Goal: Communication & Community: Answer question/provide support

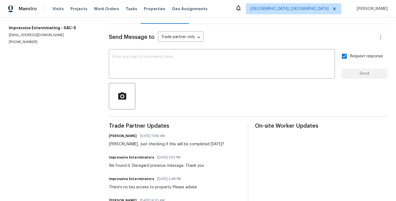
scroll to position [65, 0]
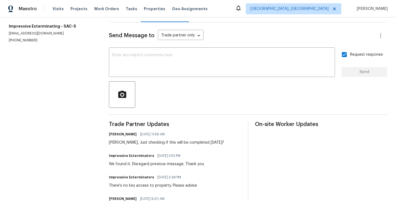
click at [163, 116] on div "Send Message to Trade partner only Trade partner only ​ x ​ Request response Se…" at bounding box center [248, 178] width 278 height 312
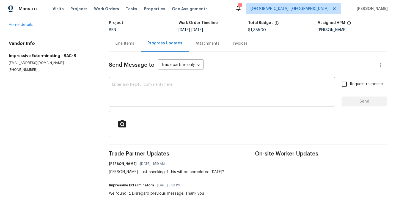
scroll to position [37, 0]
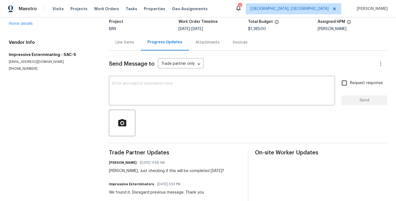
click at [66, 135] on section "All work orders 5626 Spyglass Ln Citrus Heights, CA 95610 Home details Vendor I…" at bounding box center [52, 176] width 87 height 374
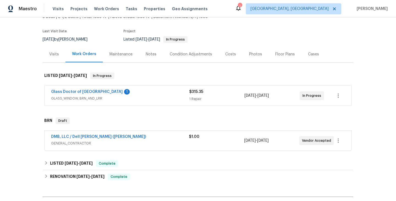
scroll to position [38, 0]
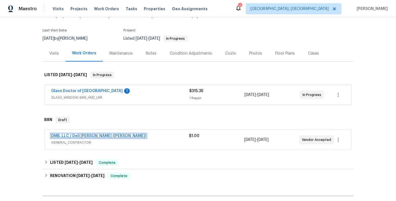
click at [86, 136] on link "DMB, LLC / Dell Bryson (Heise)" at bounding box center [98, 136] width 95 height 4
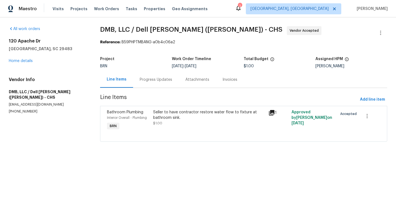
click at [147, 69] on div "Project BRN Work Order Timeline 9/3/2025 - 9/8/2025 Total Budget $1.00 Assigned…" at bounding box center [243, 63] width 287 height 18
click at [150, 81] on div "Progress Updates" at bounding box center [156, 80] width 32 height 6
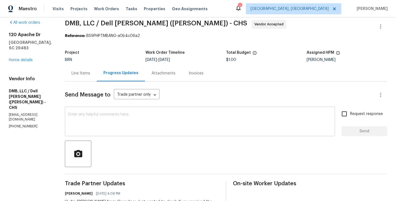
scroll to position [47, 0]
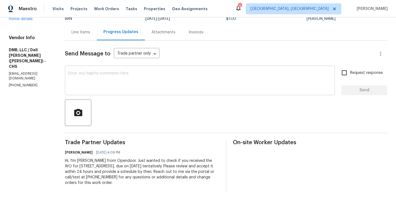
click at [114, 87] on textarea at bounding box center [200, 80] width 264 height 19
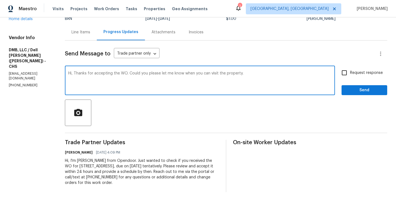
type textarea "Hi, Thanks for accepting the WO. Could you please let me know when you can visi…"
click at [341, 75] on input "Request response" at bounding box center [345, 73] width 12 height 12
checkbox input "true"
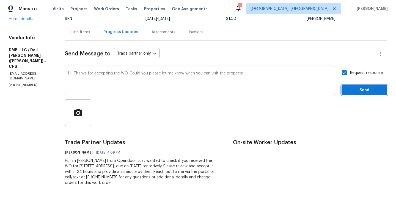
click at [363, 94] on button "Send" at bounding box center [365, 90] width 46 height 10
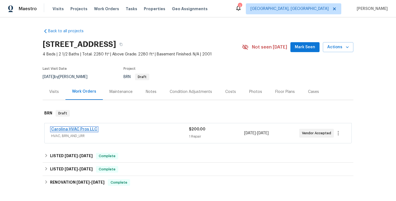
click at [83, 127] on link "Carolina HVAC Pros LLC" at bounding box center [74, 129] width 46 height 4
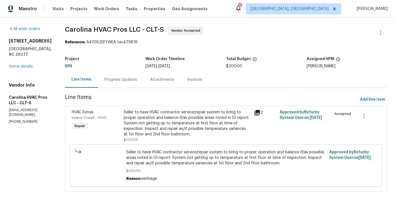
click at [130, 77] on div "Progress Updates" at bounding box center [121, 80] width 32 height 6
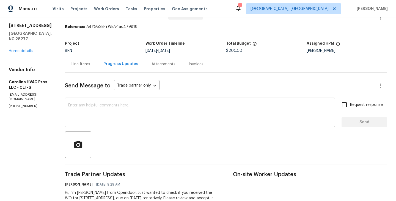
scroll to position [13, 0]
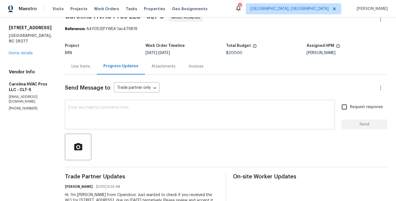
click at [120, 111] on textarea at bounding box center [200, 114] width 264 height 19
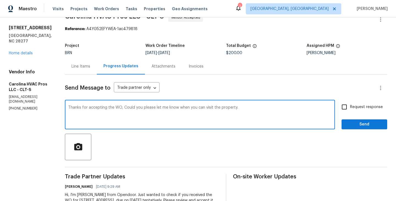
type textarea "Thanks for accepting the WO, Could you please let me know when you can visit th…"
click at [343, 106] on input "Request response" at bounding box center [345, 107] width 12 height 12
checkbox input "true"
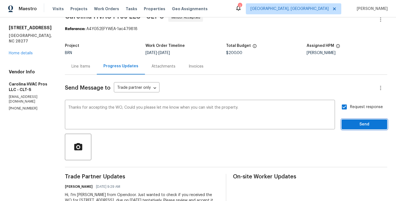
click at [366, 122] on span "Send" at bounding box center [364, 124] width 37 height 7
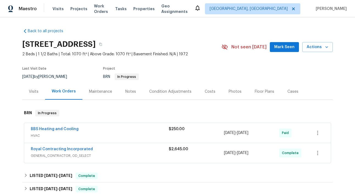
click at [13, 81] on div "Back to all projects 11204 Chestnut Grove Sq Unit 206, Reston, VA 20190 2 Beds …" at bounding box center [177, 105] width 355 height 177
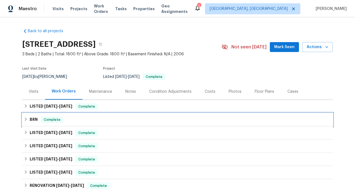
click at [83, 117] on div "BRN Complete" at bounding box center [178, 119] width 308 height 7
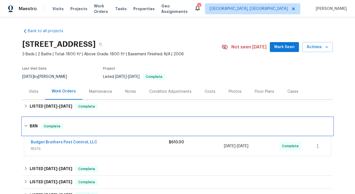
scroll to position [13, 0]
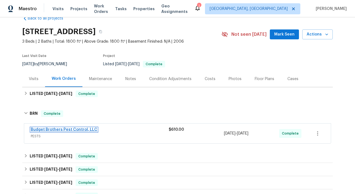
click at [82, 130] on link "Budget Brothers Pest Control, LLC" at bounding box center [64, 130] width 67 height 4
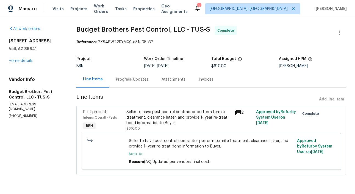
click at [130, 77] on div "Progress Updates" at bounding box center [132, 80] width 32 height 6
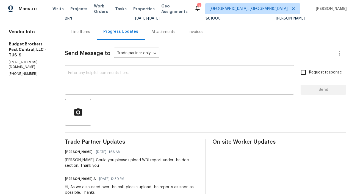
scroll to position [48, 0]
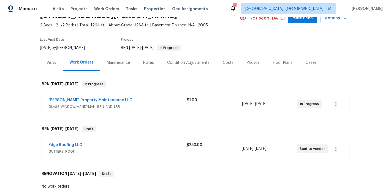
scroll to position [42, 0]
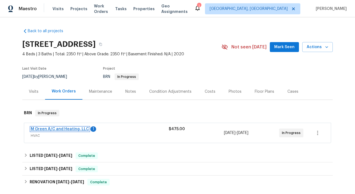
click at [65, 128] on link "M Green A/C and Heating, LLC" at bounding box center [60, 129] width 58 height 4
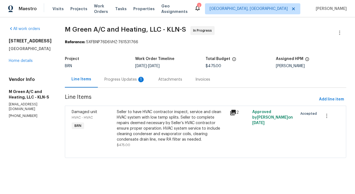
click at [115, 122] on div "Damaged unit HVAC - HVAC BRN" at bounding box center [92, 129] width 45 height 42
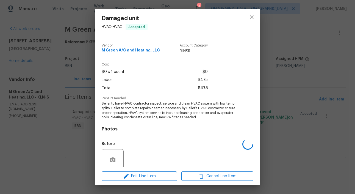
scroll to position [46, 0]
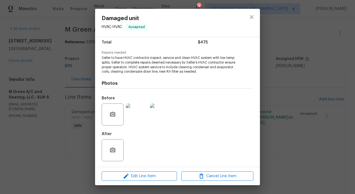
click at [50, 114] on div "Damaged unit HVAC - HVAC Accepted Vendor M Green A/C and Heating, LLC Account C…" at bounding box center [177, 97] width 355 height 194
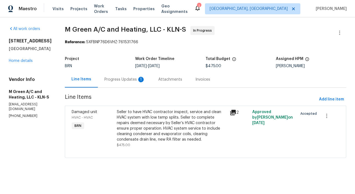
click at [142, 81] on div "Progress Updates 1" at bounding box center [125, 80] width 41 height 6
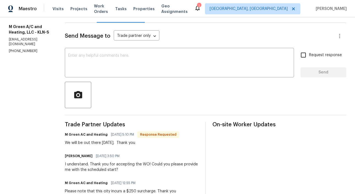
scroll to position [67, 0]
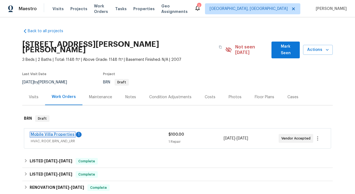
click at [63, 133] on link "Mobile Villa Properties" at bounding box center [53, 135] width 44 height 4
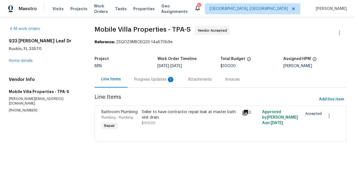
click at [149, 83] on div "Progress Updates 1" at bounding box center [155, 79] width 54 height 16
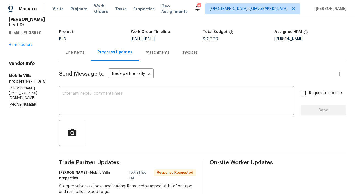
scroll to position [22, 0]
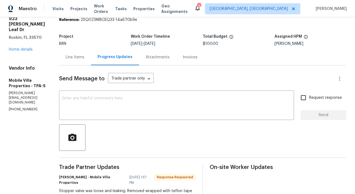
click at [74, 63] on div "Line Items" at bounding box center [75, 57] width 32 height 16
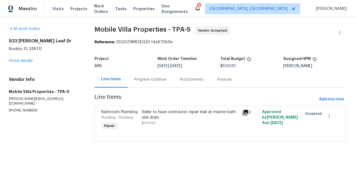
click at [133, 119] on div "Plumbing - Plumbing" at bounding box center [120, 118] width 37 height 6
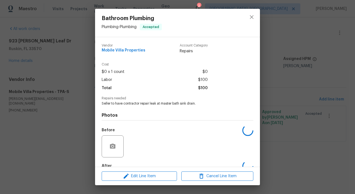
scroll to position [32, 0]
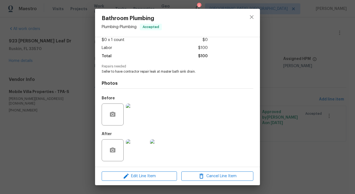
click at [60, 103] on div "Bathroom Plumbing Plumbing - Plumbing Accepted Vendor Mobile Villa Properties A…" at bounding box center [177, 97] width 355 height 194
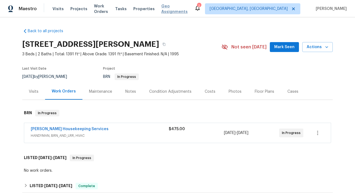
scroll to position [20, 0]
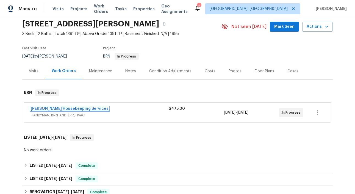
click at [62, 108] on link "Arelis Housekeeping Services" at bounding box center [70, 109] width 78 height 4
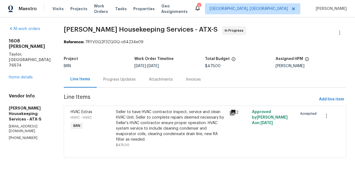
click at [121, 125] on div "Seller to have HVAC contractor inspect, service and clean HVAC Unit. Seller to …" at bounding box center [171, 129] width 114 height 42
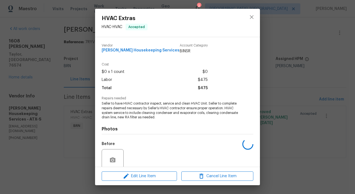
scroll to position [46, 0]
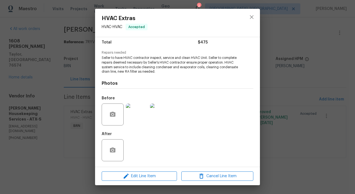
click at [56, 124] on div "HVAC Extras HVAC - HVAC Accepted Vendor Arelis Housekeeping Services Account Ca…" at bounding box center [177, 97] width 355 height 194
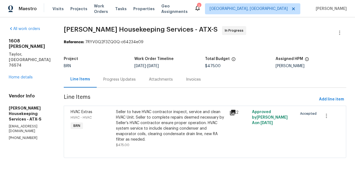
click at [117, 79] on div "Progress Updates" at bounding box center [119, 80] width 32 height 6
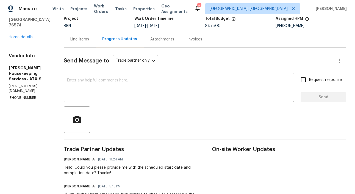
scroll to position [41, 0]
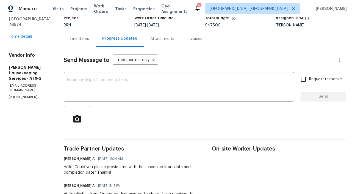
click at [89, 45] on div "Line Items" at bounding box center [80, 39] width 32 height 16
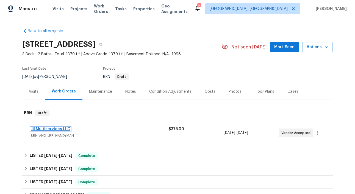
click at [51, 129] on link "Jil Multiservices LLC" at bounding box center [51, 129] width 40 height 4
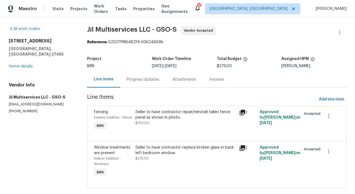
click at [132, 115] on div "Fencing Exterior Addition - Fence BRN" at bounding box center [113, 120] width 42 height 25
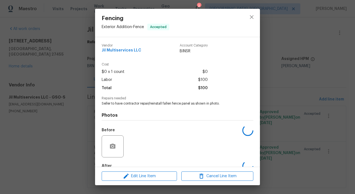
scroll to position [32, 0]
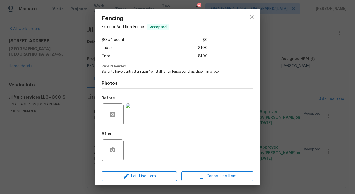
click at [147, 110] on img at bounding box center [137, 114] width 22 height 22
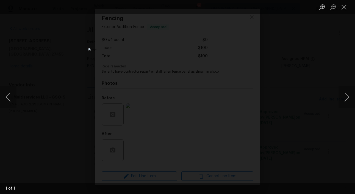
click at [78, 117] on div "Lightbox" at bounding box center [177, 97] width 355 height 194
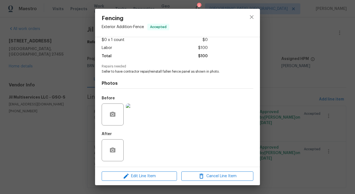
click at [71, 145] on div "Fencing Exterior Addition - Fence Accepted Vendor Jil Multiservices LLC Account…" at bounding box center [177, 97] width 355 height 194
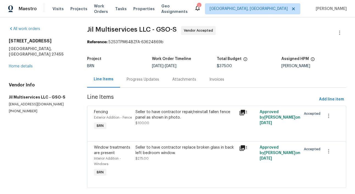
click at [136, 152] on div "Seller to have contractor replace broken glass in back left bedroom window." at bounding box center [186, 150] width 100 height 11
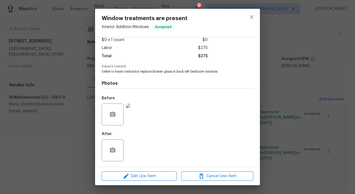
click at [140, 116] on img at bounding box center [137, 114] width 22 height 22
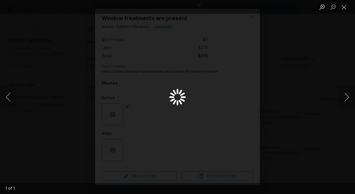
click at [67, 103] on div "Lightbox" at bounding box center [177, 97] width 355 height 194
click at [76, 157] on div "Lightbox" at bounding box center [177, 97] width 355 height 194
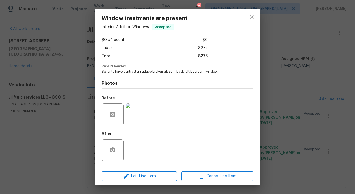
click at [55, 102] on div "Window treatments are present Interior Addition - Windows Accepted Vendor Jil M…" at bounding box center [177, 97] width 355 height 194
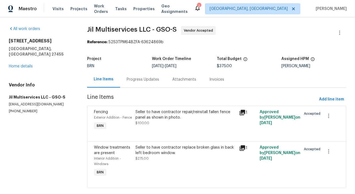
click at [143, 87] on div "Progress Updates" at bounding box center [143, 79] width 46 height 16
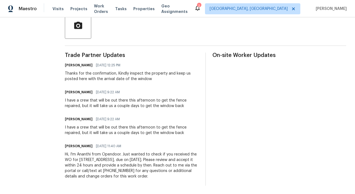
scroll to position [135, 0]
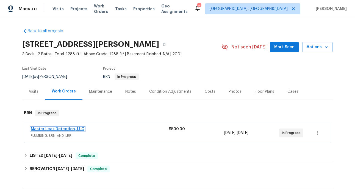
click at [48, 127] on link "Master Leak Detection, LLC" at bounding box center [58, 129] width 54 height 4
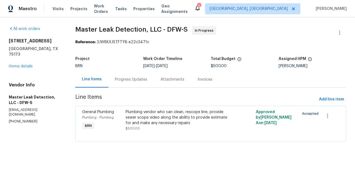
click at [118, 116] on div "Plumbing - Plumbing" at bounding box center [102, 118] width 40 height 6
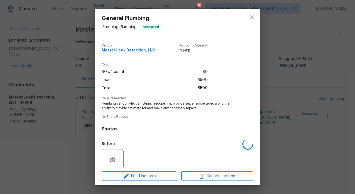
scroll to position [46, 0]
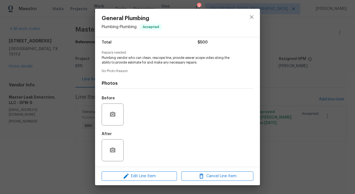
click at [79, 86] on div "General Plumbing Plumbing - Plumbing Accepted Vendor Master Leak Detection, LLC…" at bounding box center [177, 97] width 355 height 194
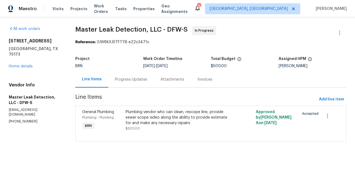
click at [125, 69] on div "Project BRN Work Order Timeline 9/3/2025 - 9/4/2025 Total Budget $500.00 Assign…" at bounding box center [210, 63] width 271 height 18
click at [128, 82] on div "Progress Updates" at bounding box center [131, 79] width 46 height 16
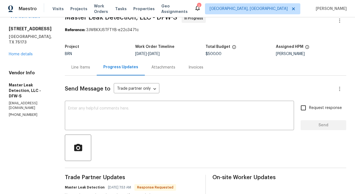
scroll to position [1, 0]
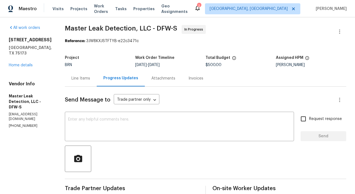
click at [91, 84] on div "Line Items" at bounding box center [81, 78] width 32 height 16
